Goal: Transaction & Acquisition: Download file/media

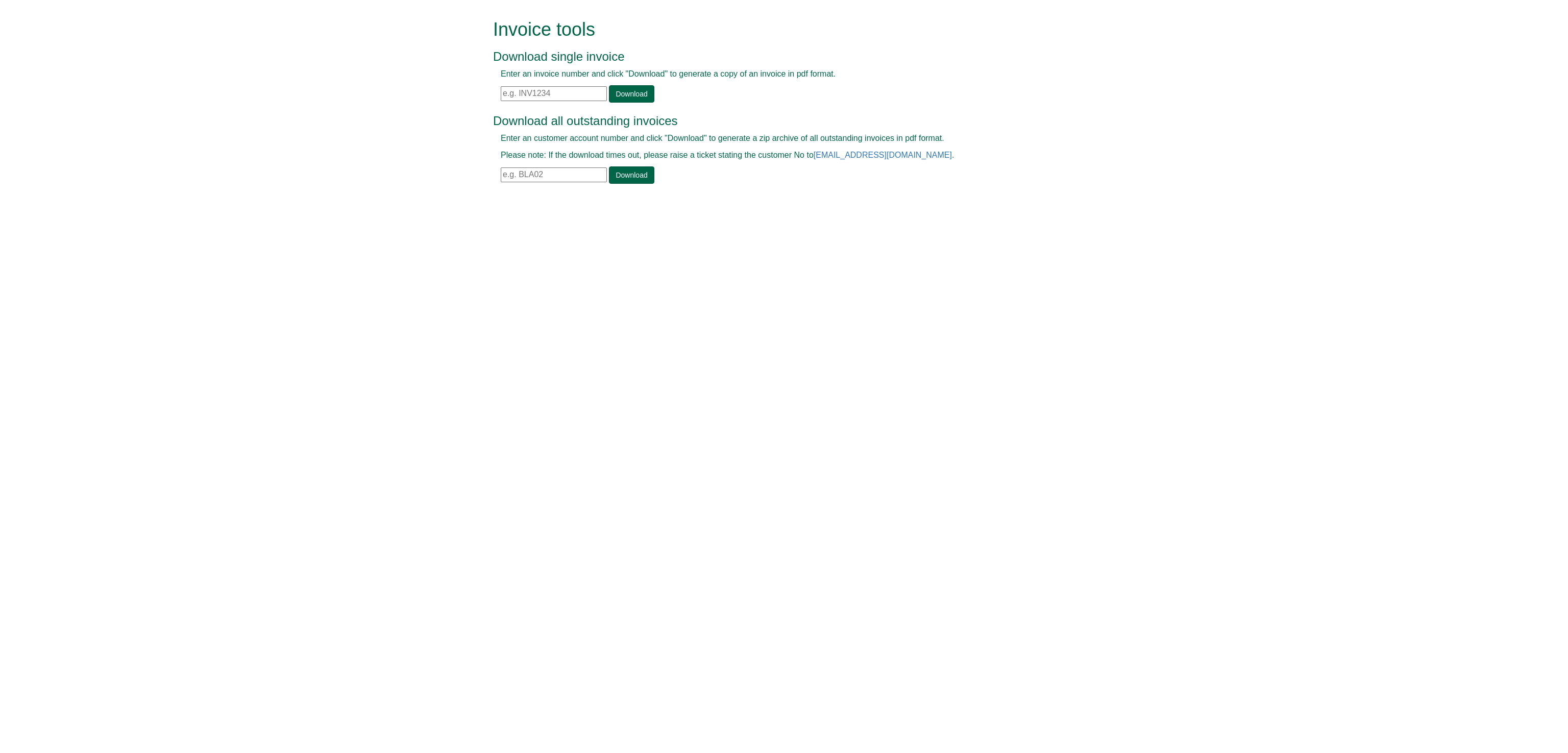
click at [509, 94] on input "text" at bounding box center [554, 94] width 106 height 15
paste input "INV1366296"
click at [635, 91] on link "Download" at bounding box center [631, 94] width 45 height 17
drag, startPoint x: 559, startPoint y: 91, endPoint x: 478, endPoint y: 99, distance: 81.4
click at [478, 99] on form "Invoice tools Download single invoice Enter an invoice number and click "Downlo…" at bounding box center [784, 103] width 1568 height 205
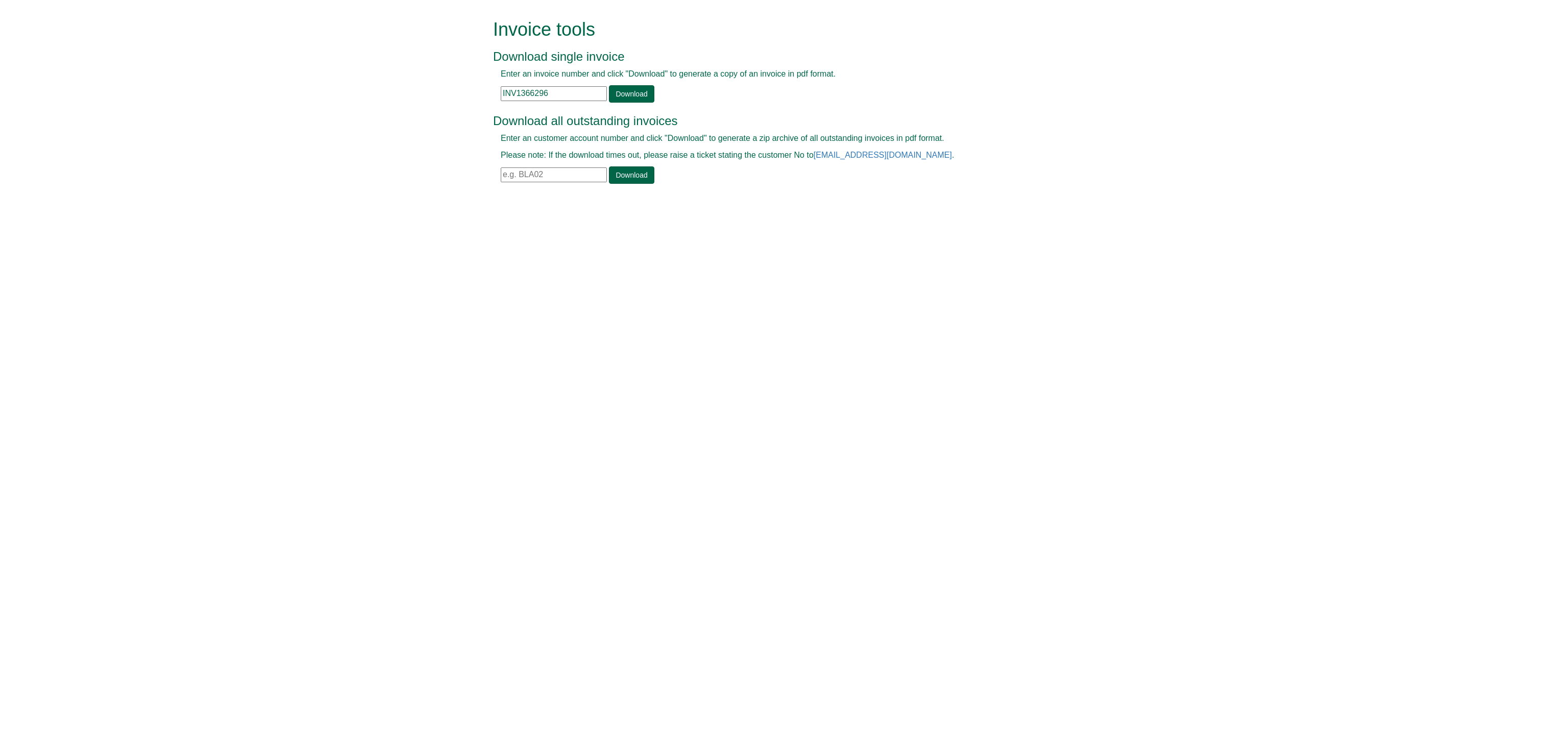
paste input "266921"
click at [626, 95] on link "Download" at bounding box center [631, 94] width 45 height 17
drag, startPoint x: 553, startPoint y: 94, endPoint x: 439, endPoint y: 91, distance: 114.0
click at [439, 91] on form "Invoice tools Download single invoice Enter an invoice number and click "Downlo…" at bounding box center [784, 103] width 1568 height 205
paste input "338948"
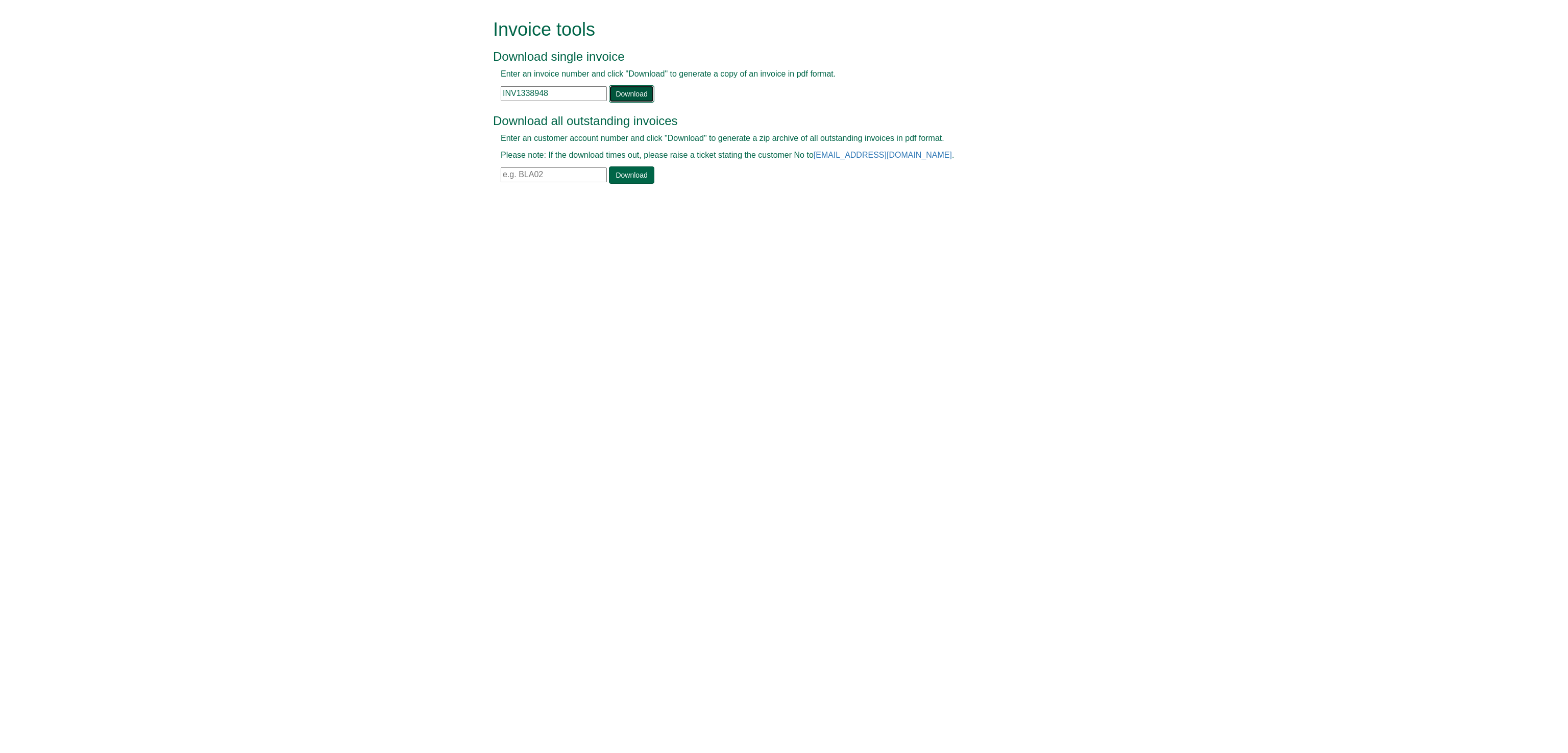
click at [639, 90] on link "Download" at bounding box center [631, 94] width 45 height 17
drag, startPoint x: 553, startPoint y: 94, endPoint x: 484, endPoint y: 93, distance: 69.0
click at [484, 93] on form "Invoice tools Download single invoice Enter an invoice number and click "Downlo…" at bounding box center [784, 103] width 1568 height 205
paste input "66296"
click at [635, 89] on link "Download" at bounding box center [631, 94] width 45 height 17
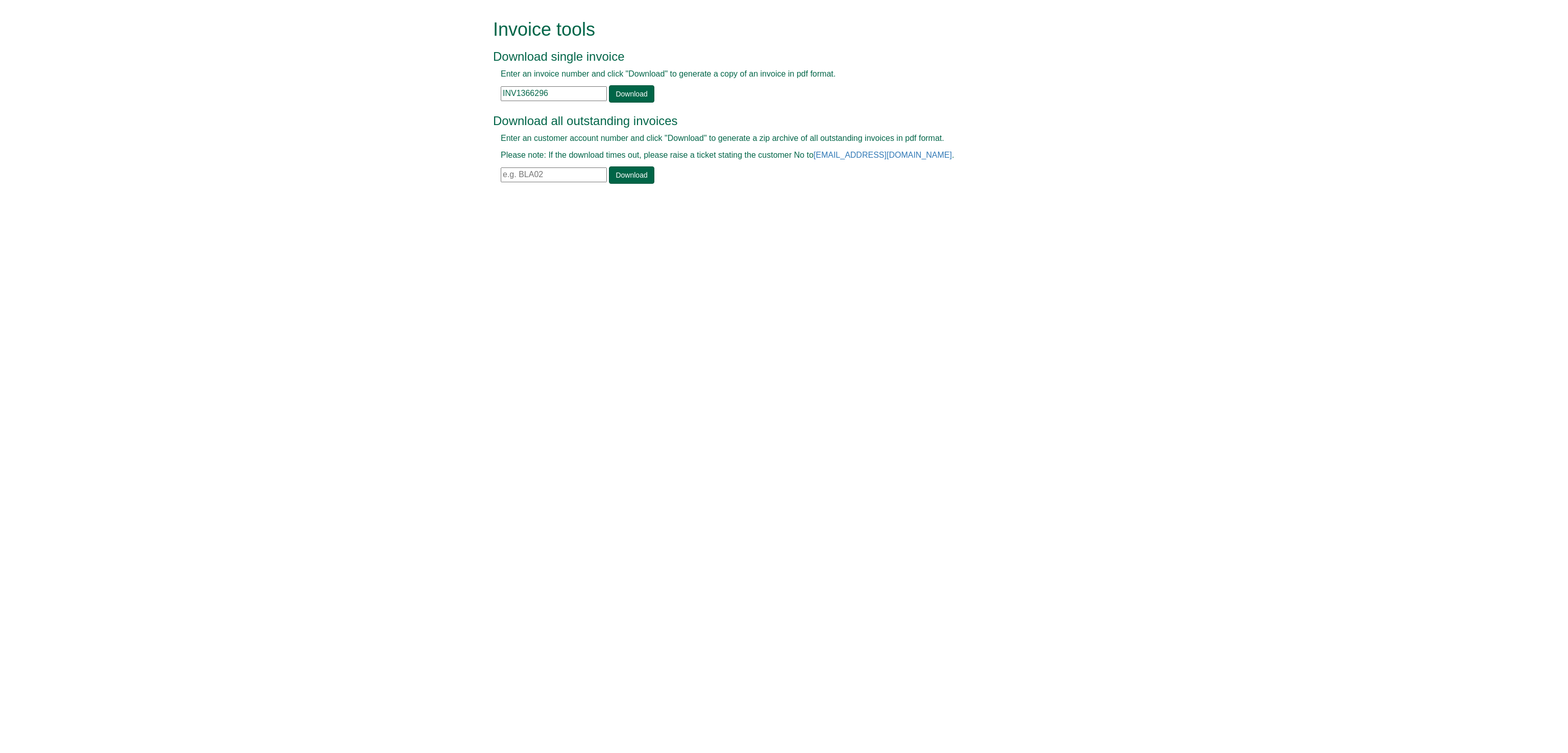
drag, startPoint x: 551, startPoint y: 94, endPoint x: 475, endPoint y: 93, distance: 76.0
click at [475, 93] on form "Invoice tools Download single invoice Enter an invoice number and click "Downlo…" at bounding box center [784, 103] width 1568 height 205
paste input "90359"
type input "INV1390359"
click at [637, 90] on link "Download" at bounding box center [631, 94] width 45 height 17
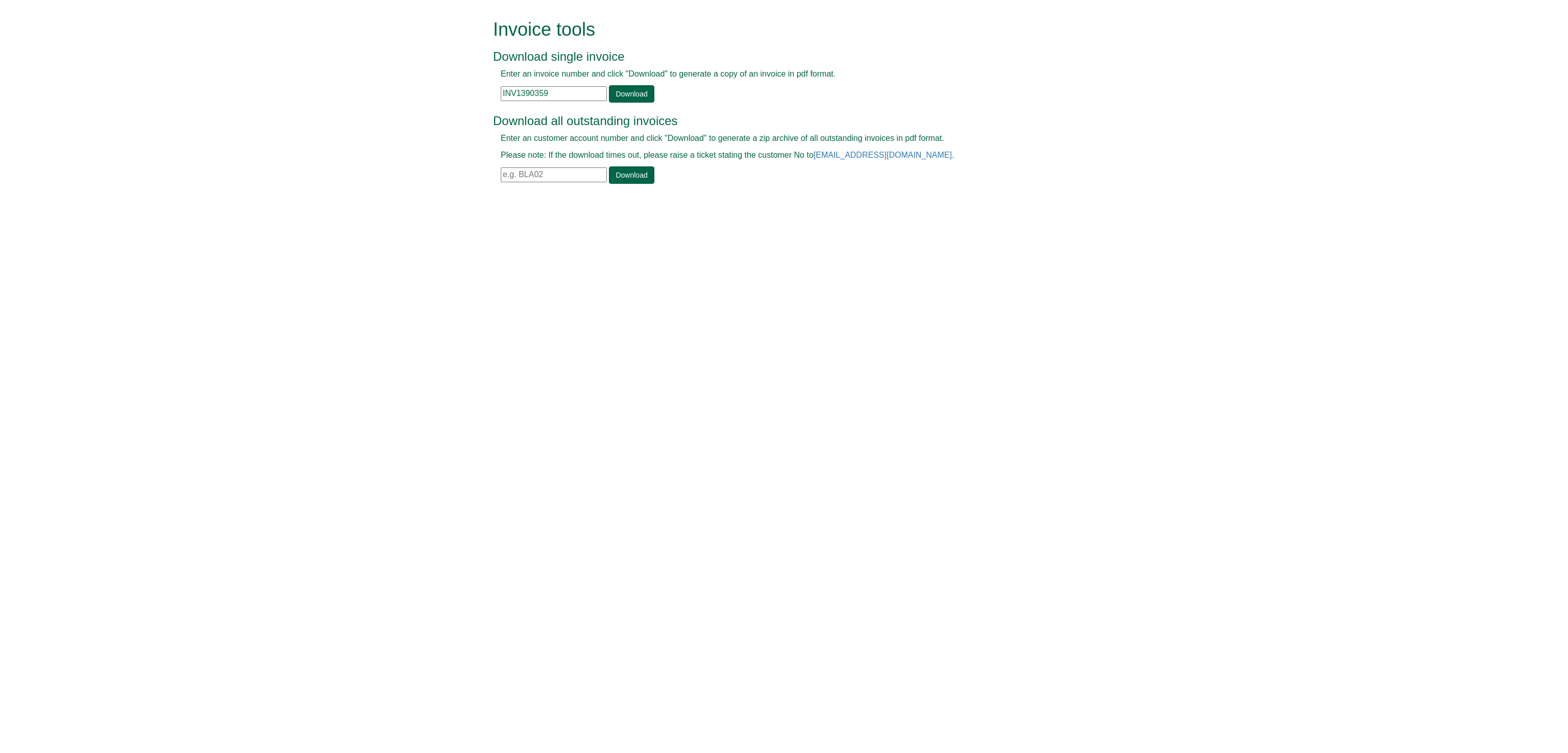
click at [510, 182] on input "text" at bounding box center [554, 175] width 106 height 15
type input "wil96"
click at [630, 172] on link "Download" at bounding box center [631, 175] width 45 height 17
